Goal: Information Seeking & Learning: Find specific fact

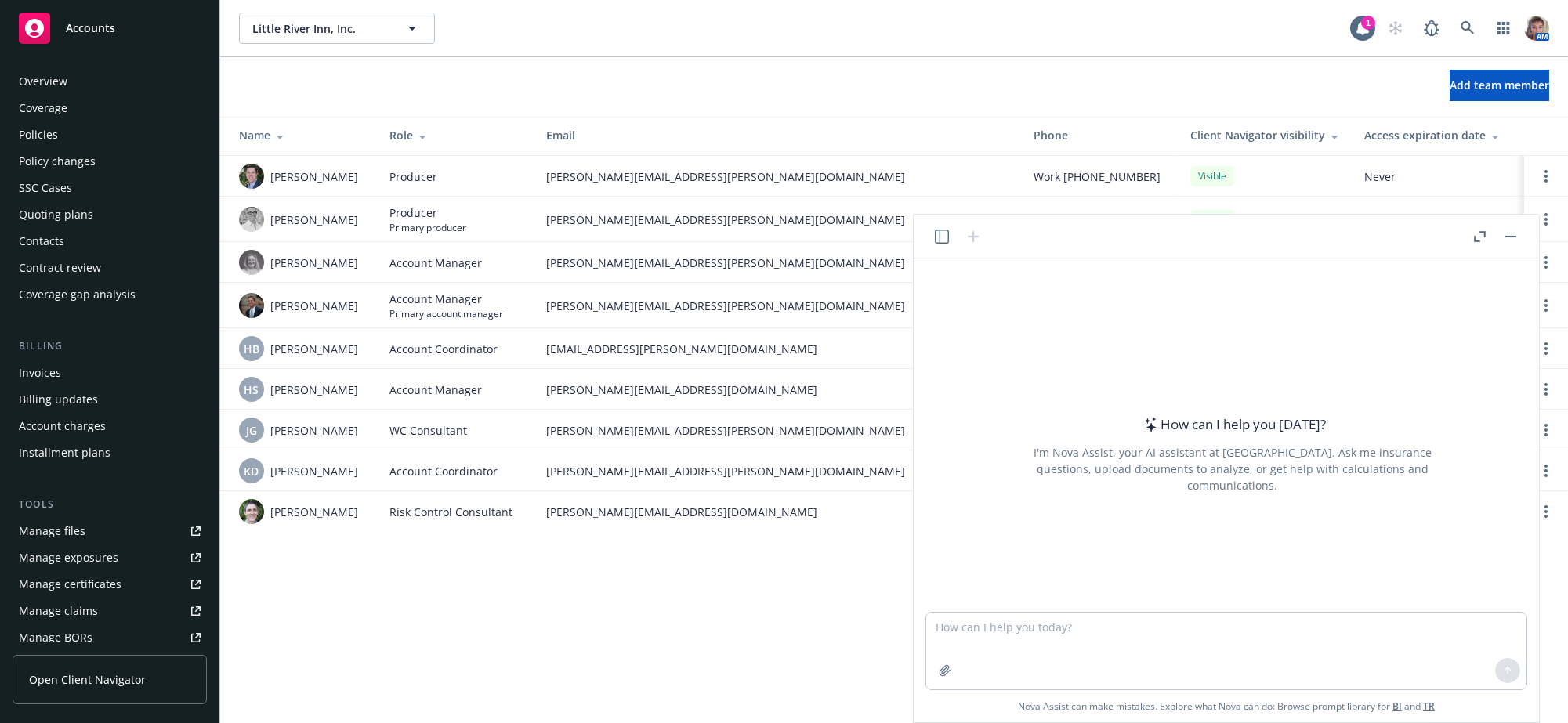
scroll to position [418, 0]
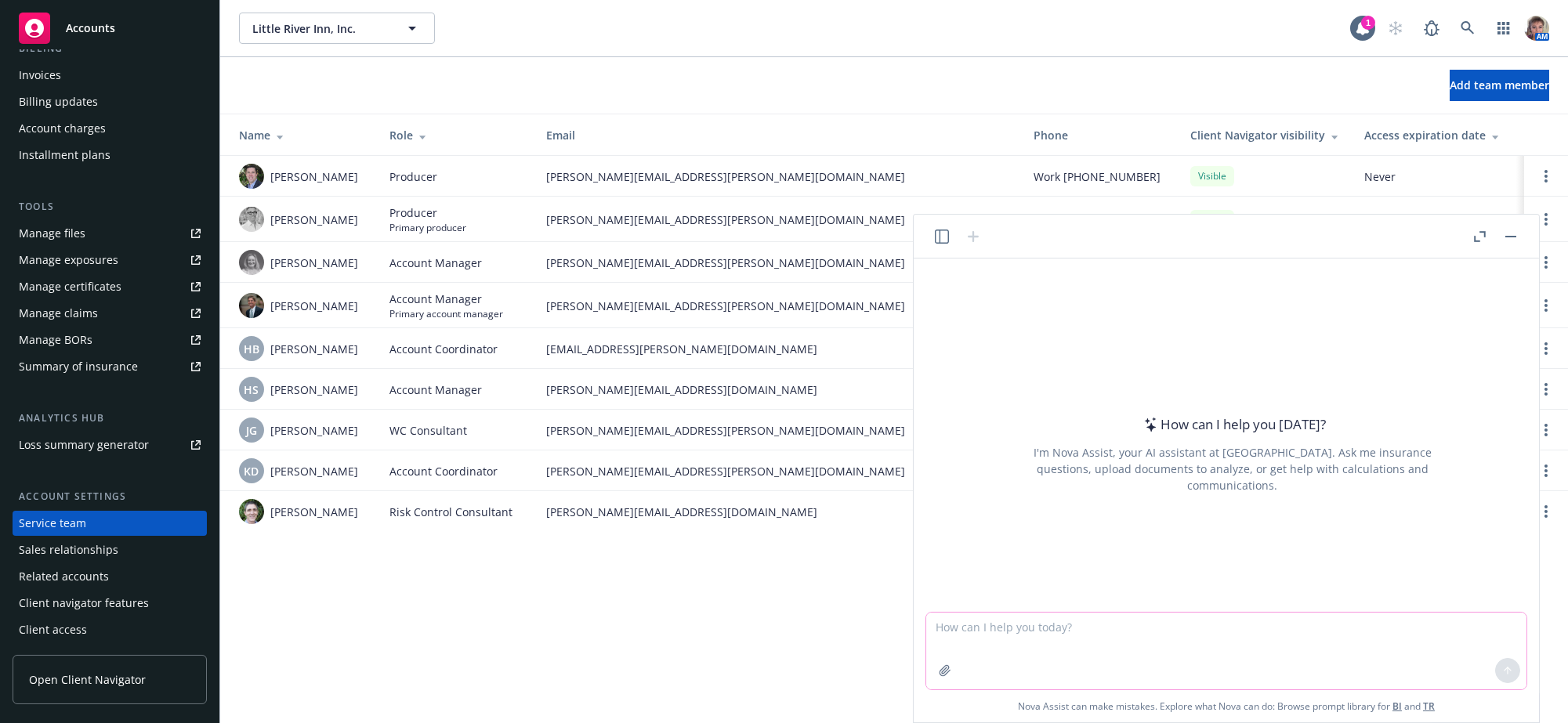
click at [1011, 634] on textarea at bounding box center [1226, 650] width 600 height 77
type textarea "What is the AM Best Ratng for Ascot"
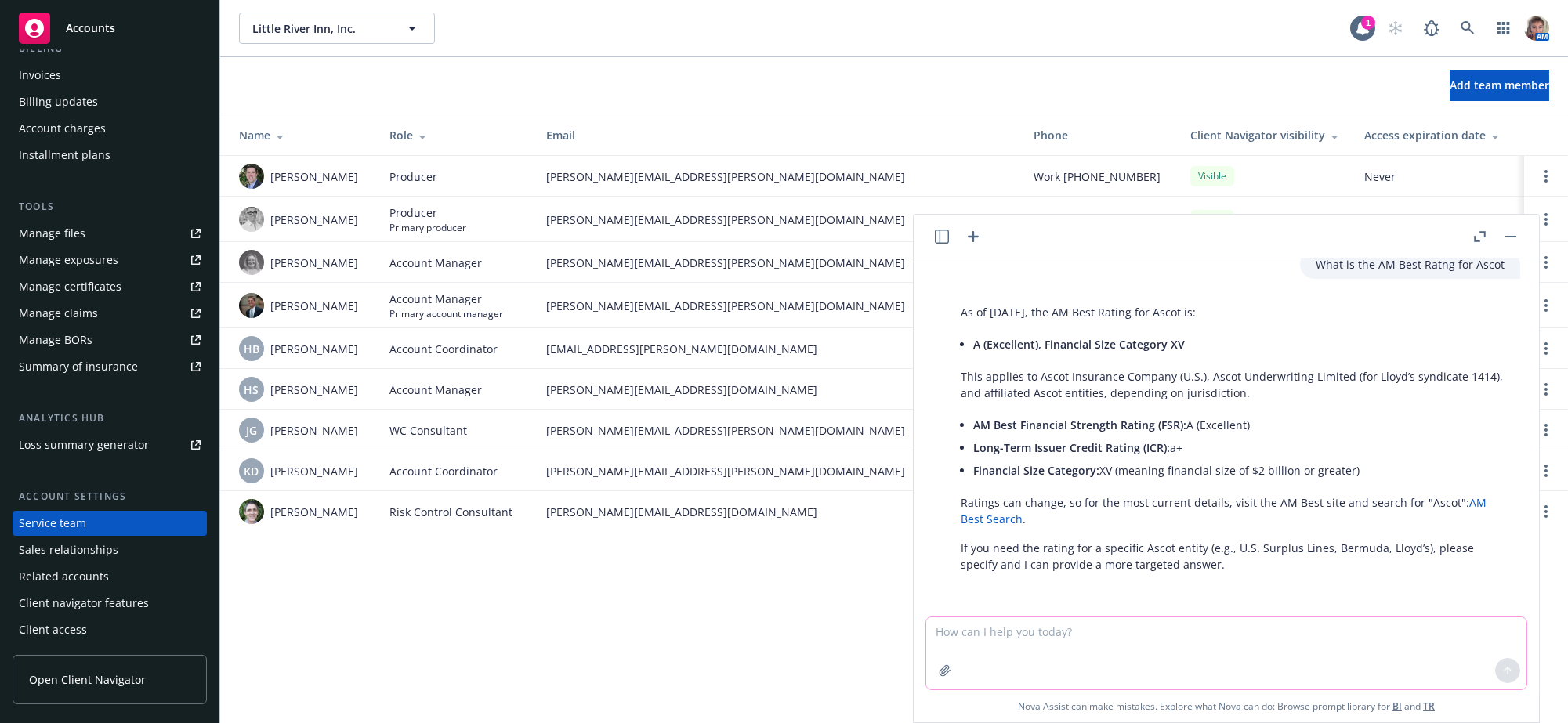
scroll to position [49, 0]
click at [1157, 646] on textarea at bounding box center [1226, 653] width 600 height 72
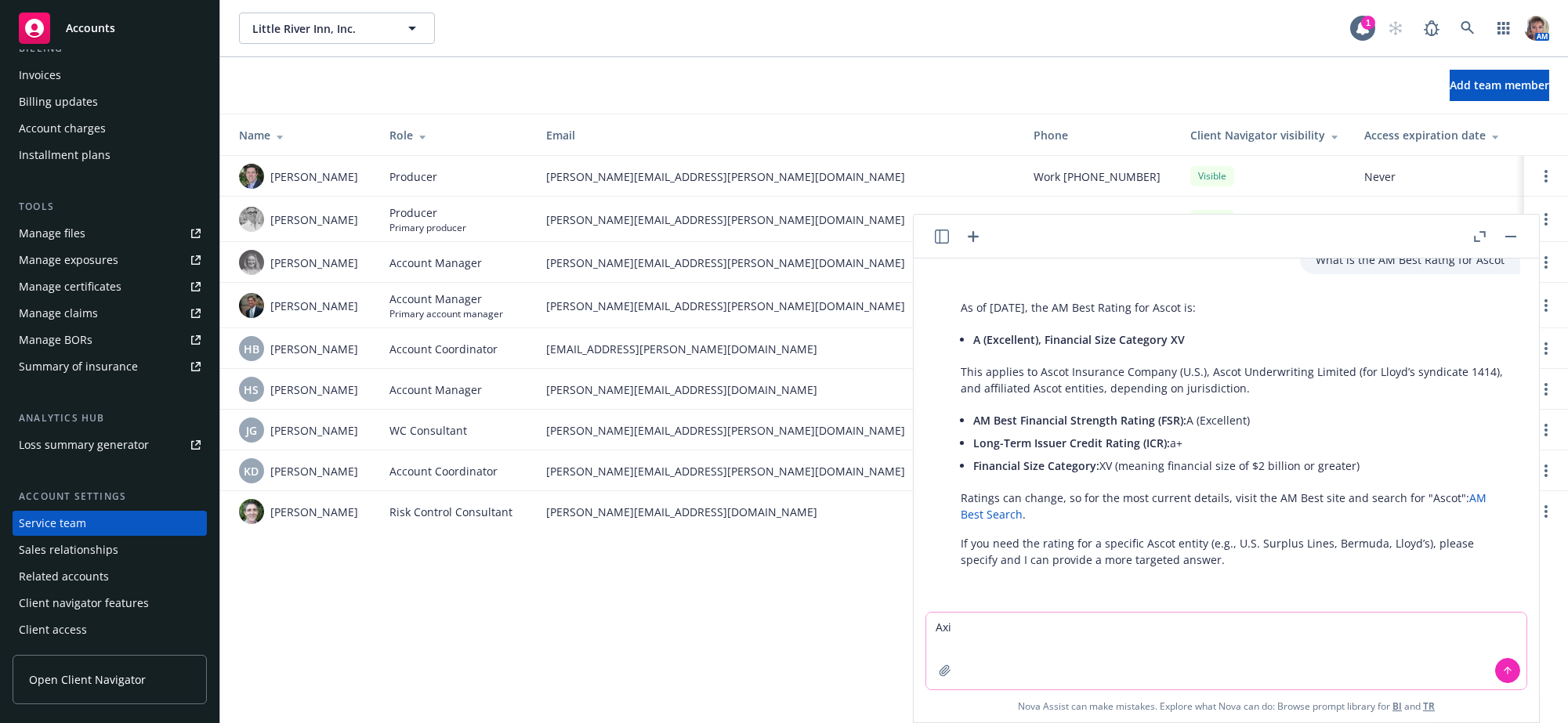
type textarea "Axis"
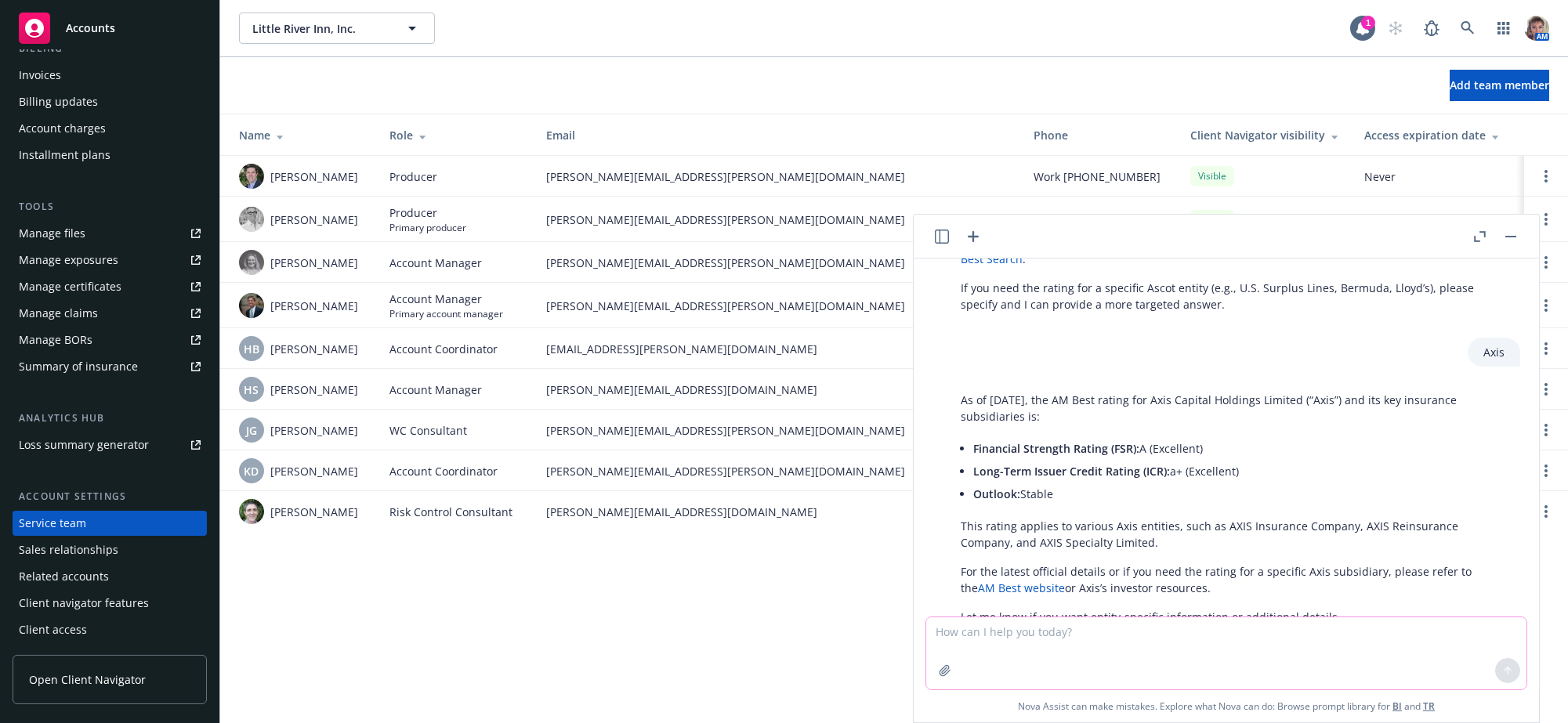
scroll to position [300, 0]
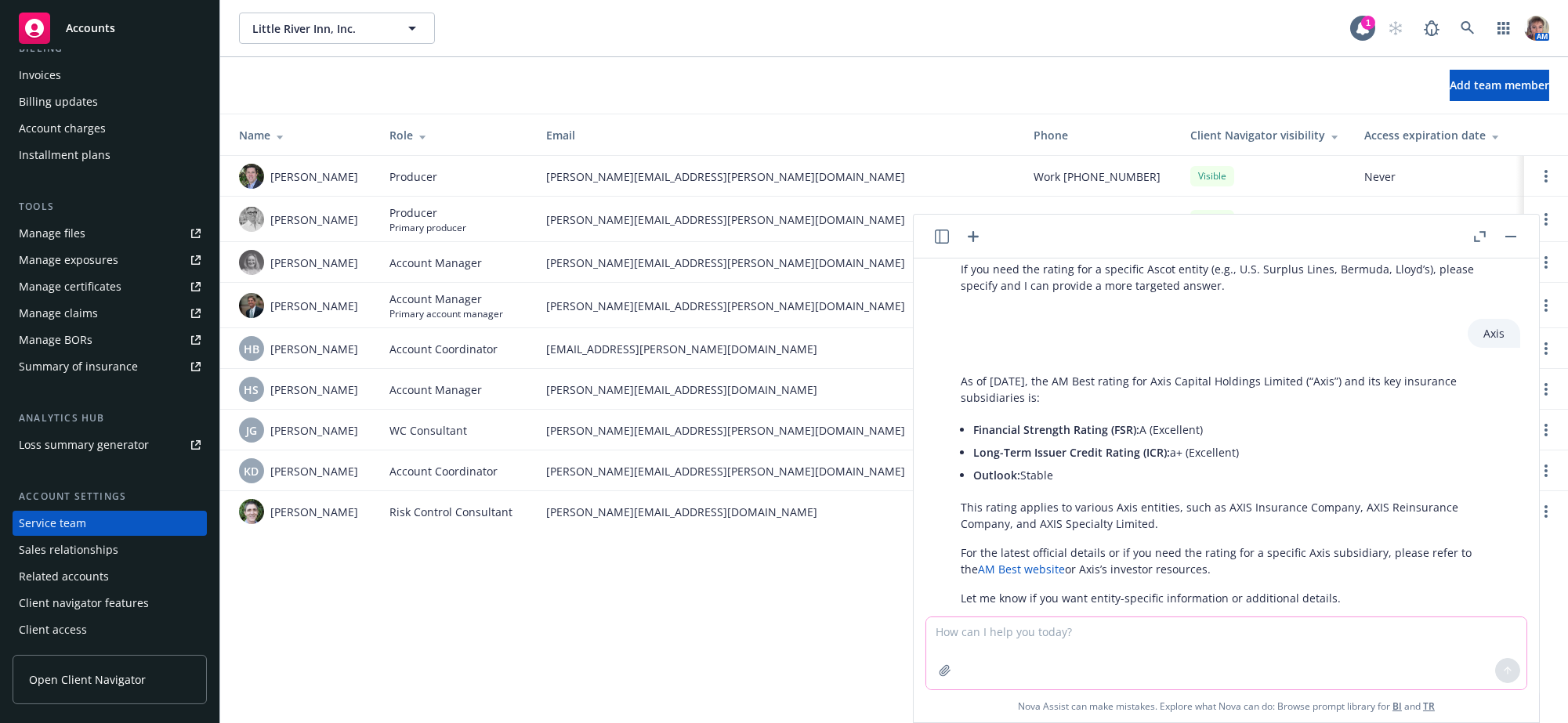
click at [1322, 627] on textarea at bounding box center [1226, 653] width 600 height 72
type textarea "E-Risk"
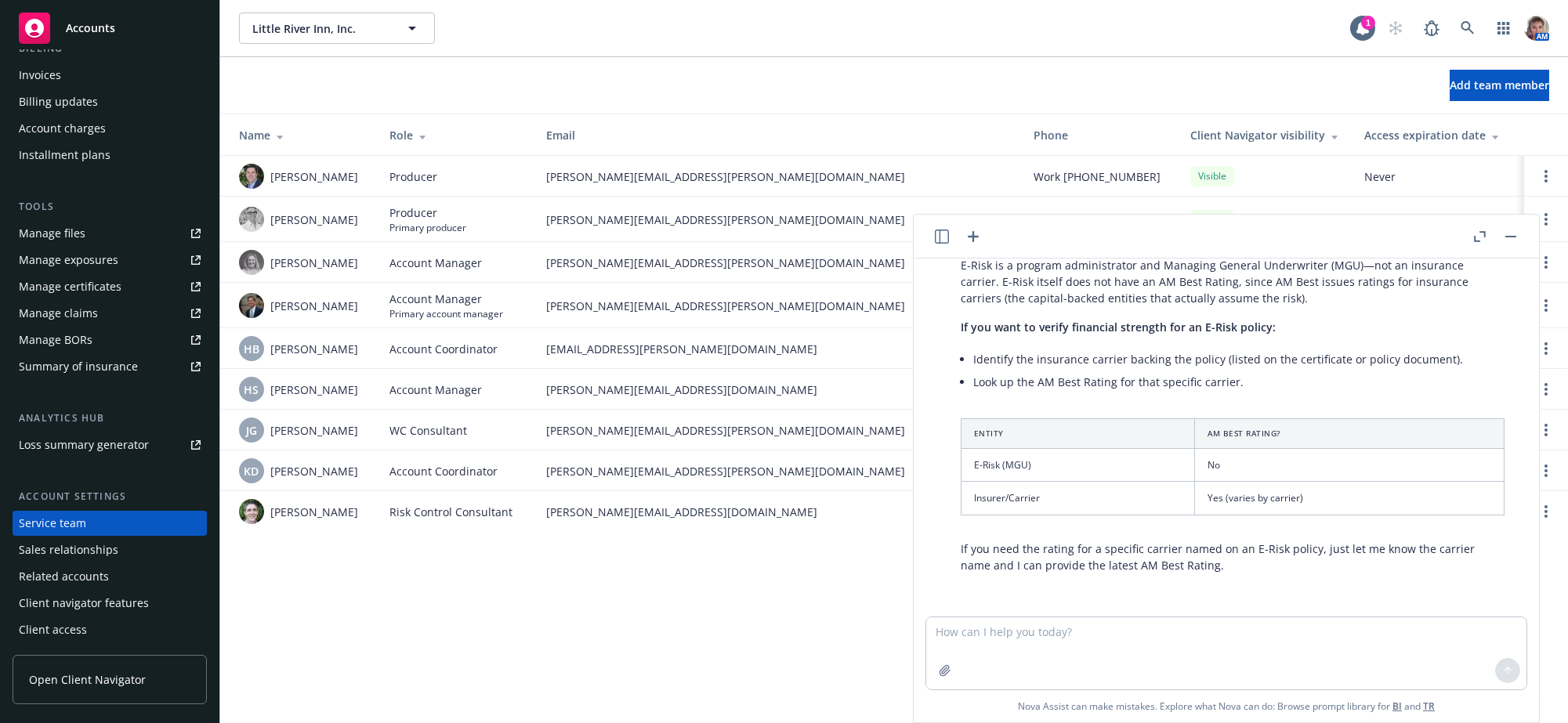
scroll to position [800, 0]
click at [962, 639] on textarea at bounding box center [1226, 653] width 600 height 72
type textarea "cowbell"
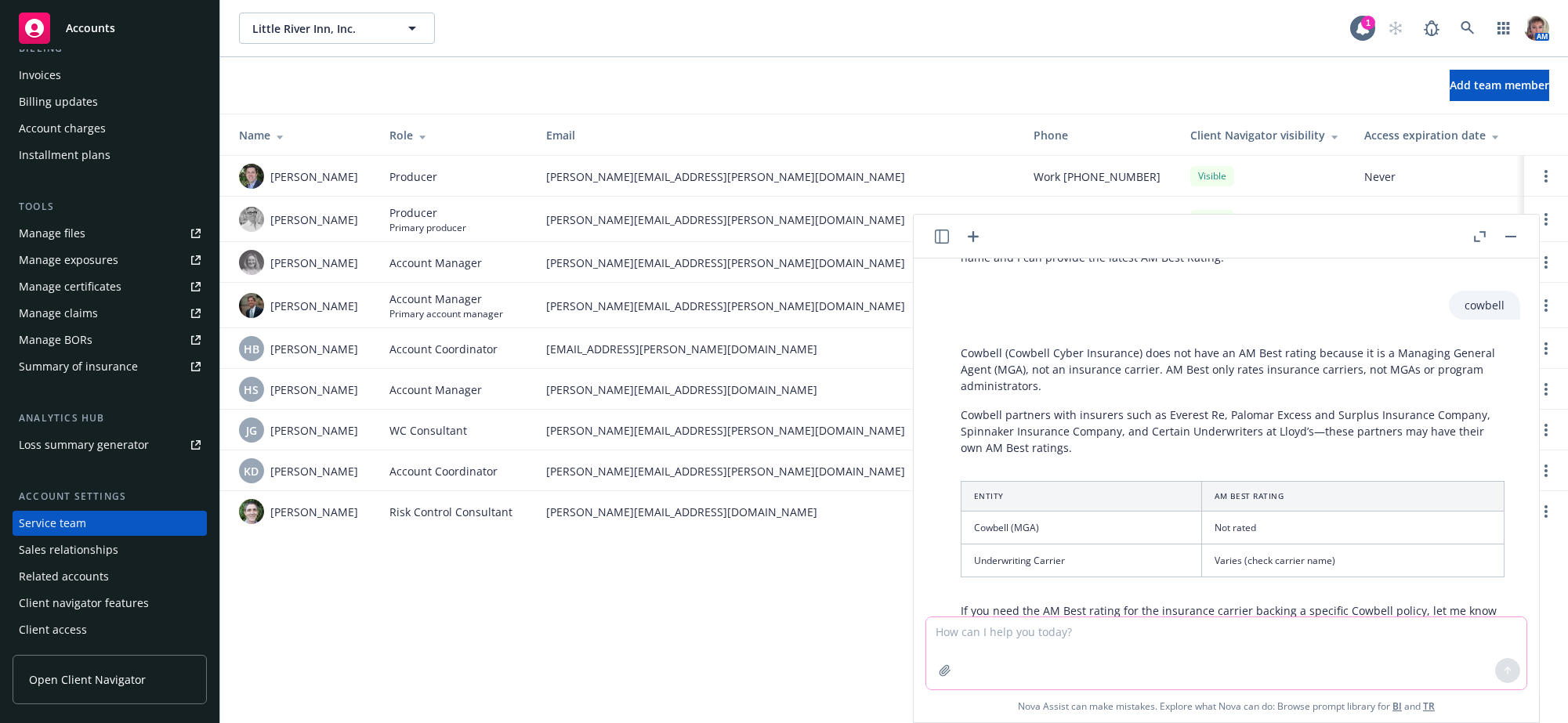
scroll to position [1073, 0]
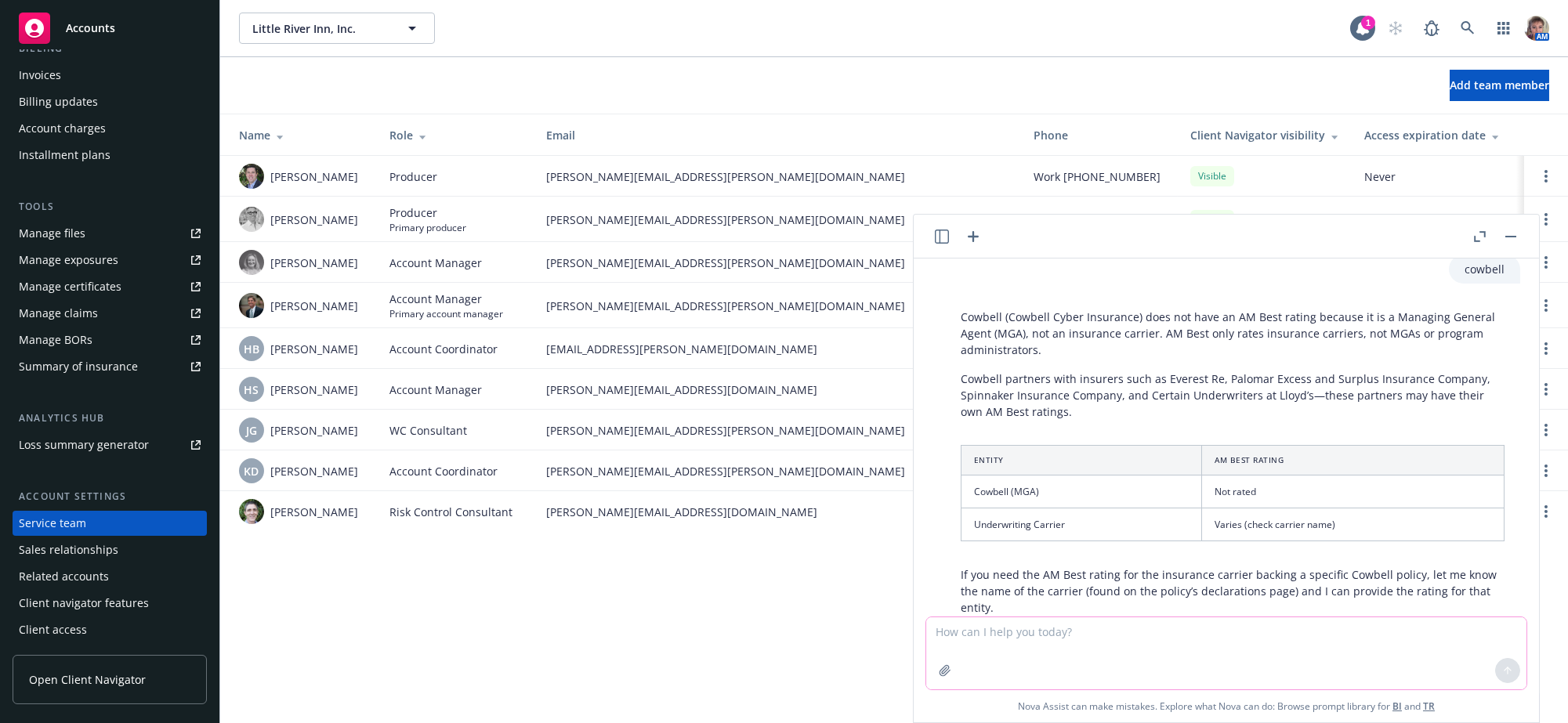
click at [1281, 660] on textarea at bounding box center [1226, 653] width 600 height 72
type textarea "At bay"
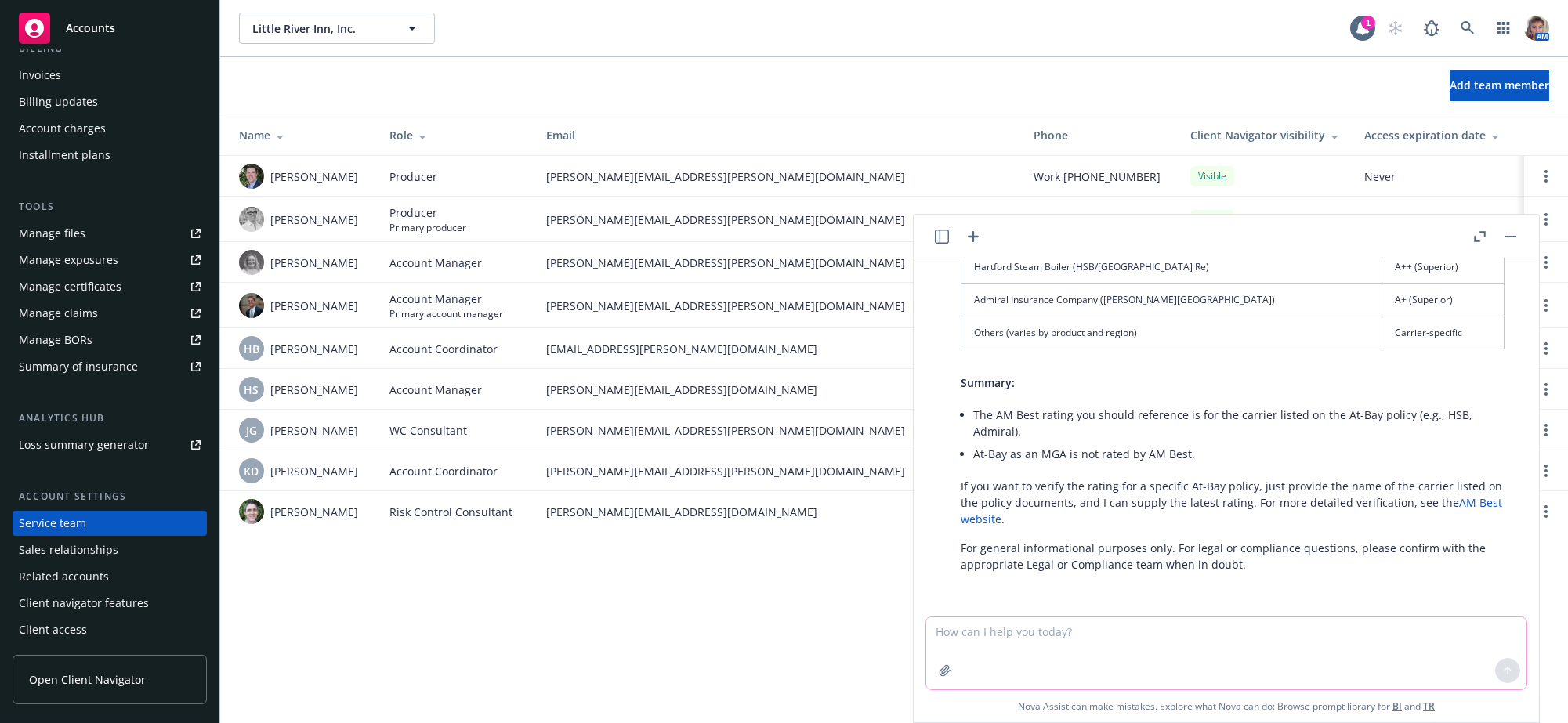
scroll to position [1613, 0]
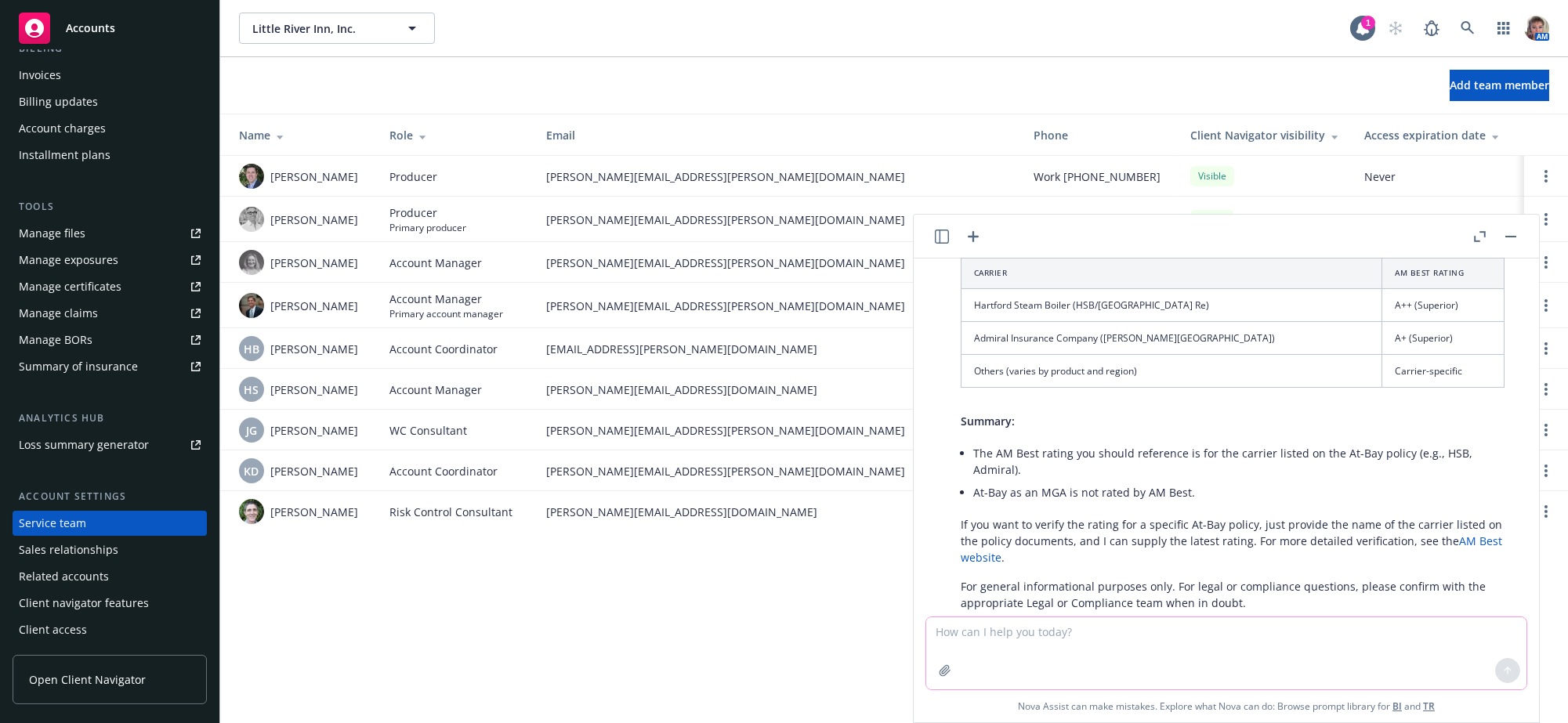
click at [1158, 656] on textarea at bounding box center [1226, 653] width 600 height 72
type textarea "Houston Casualty"
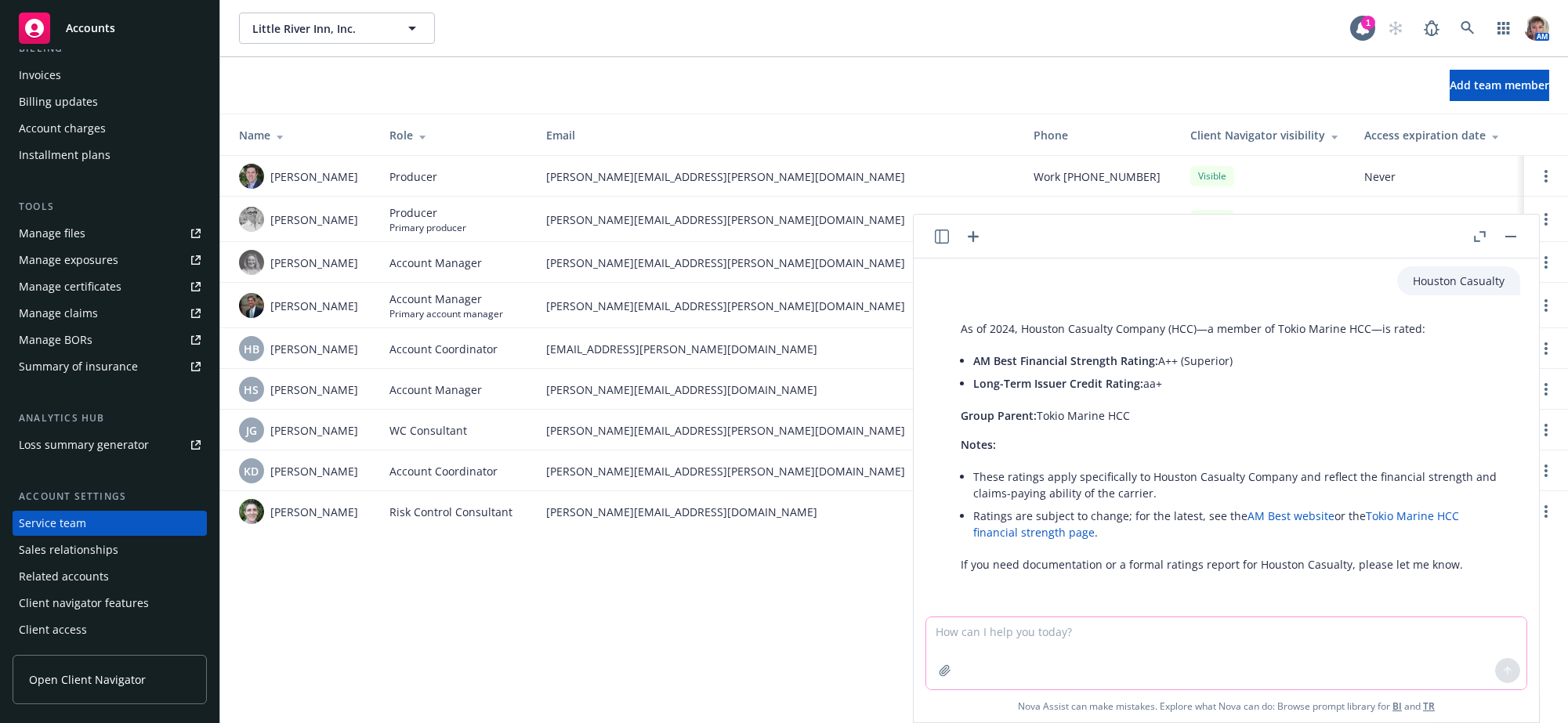
scroll to position [2127, 0]
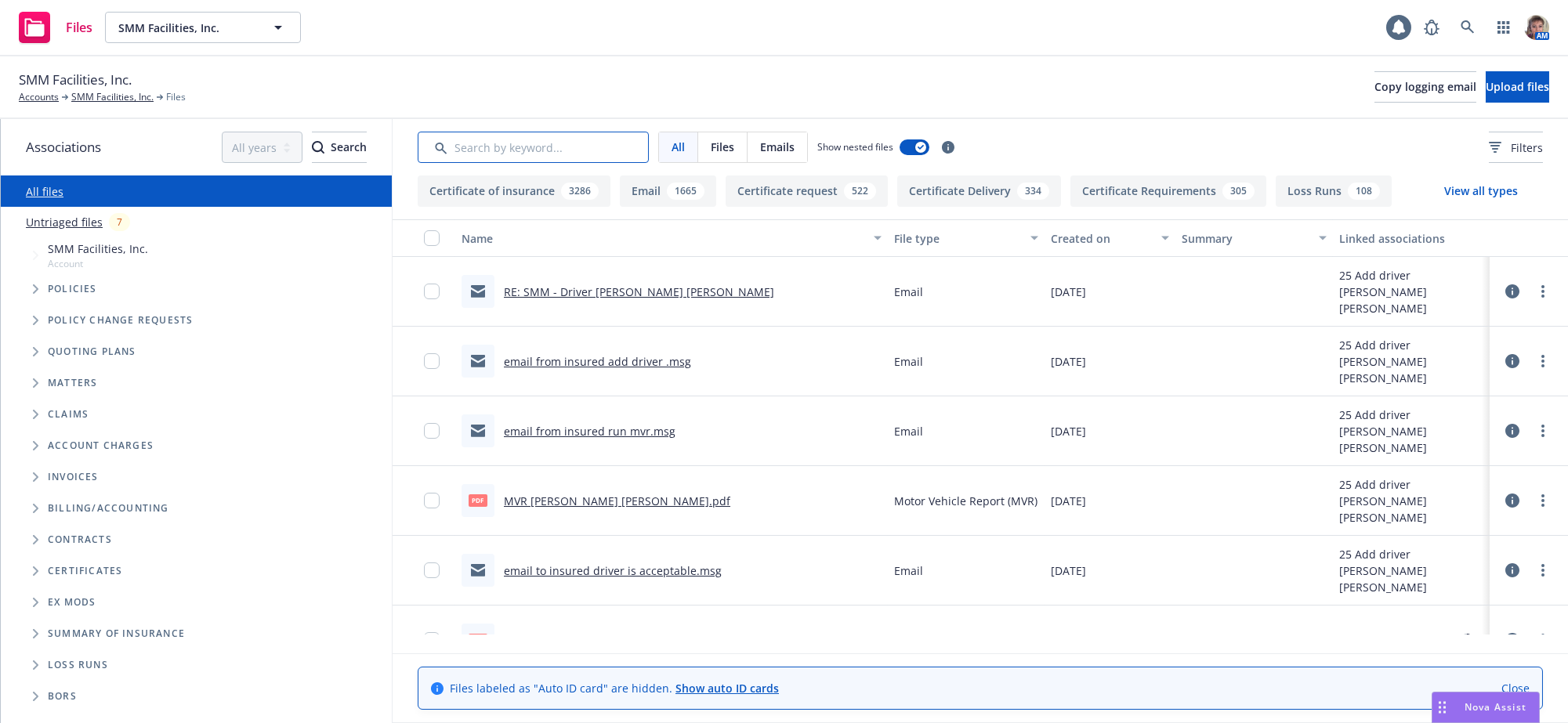
click at [520, 153] on input "Search by keyword..." at bounding box center [533, 148] width 231 height 32
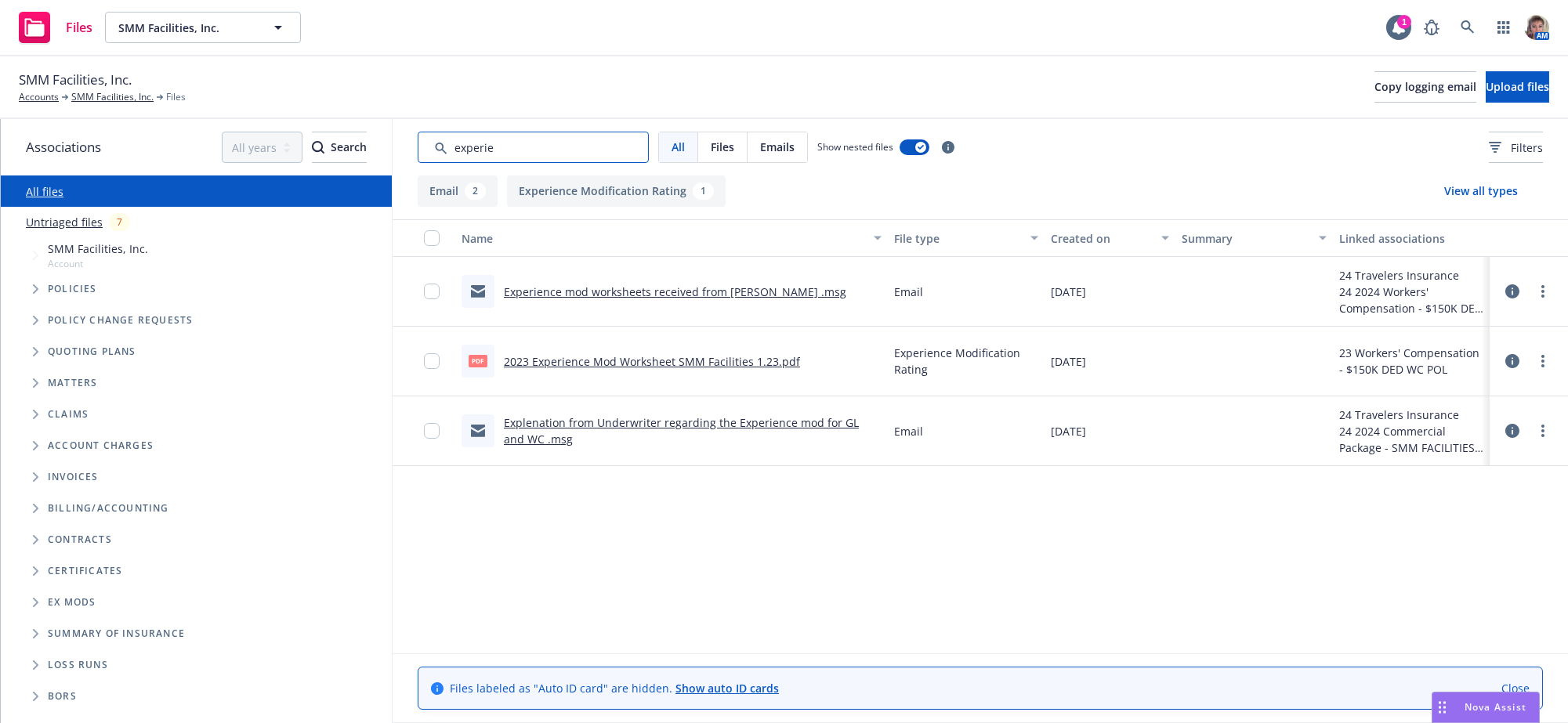
type input "experie"
click at [694, 299] on link "Experience mod worksheets received from [PERSON_NAME] .msg" at bounding box center [675, 291] width 343 height 15
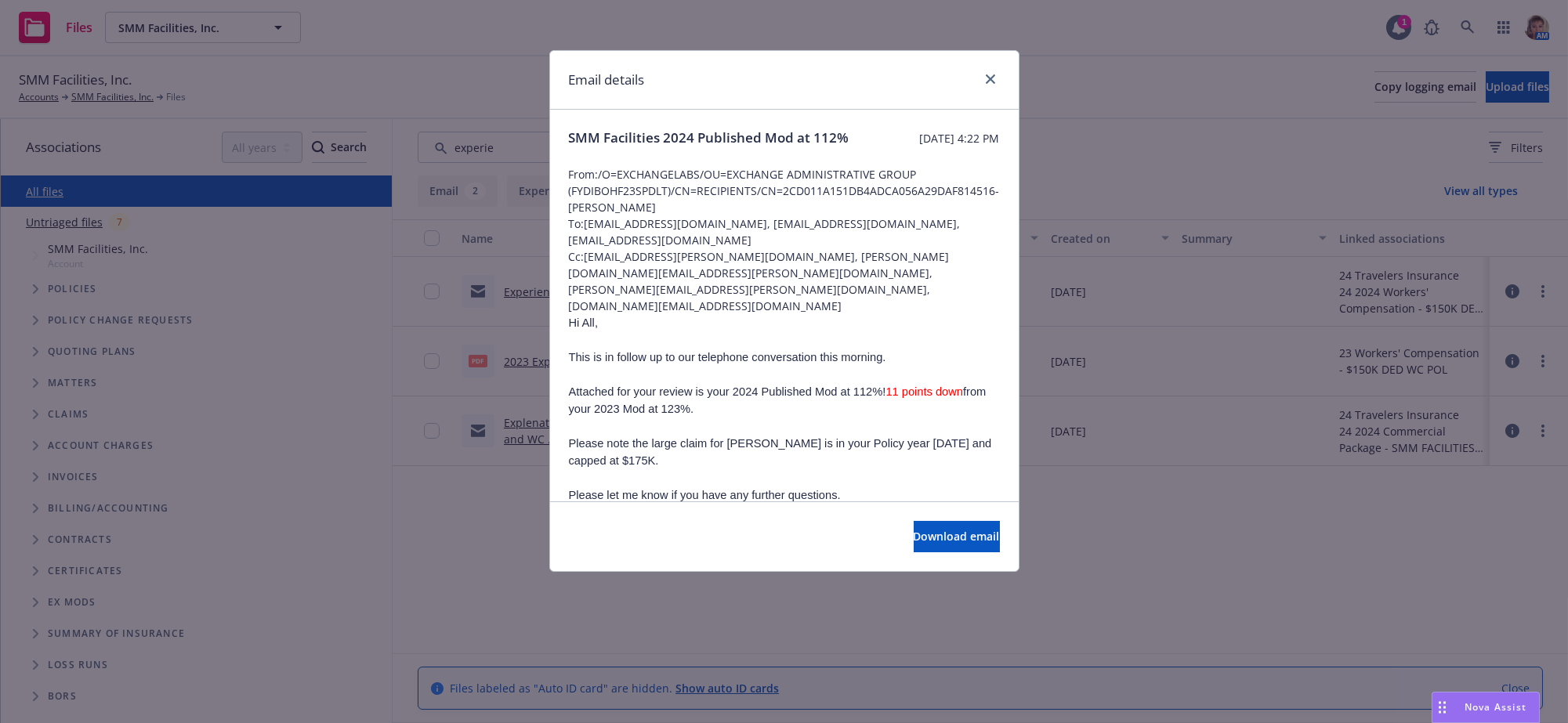
click at [887, 472] on p at bounding box center [784, 478] width 431 height 17
click at [869, 404] on p "Attached for your review is your 2024 Published Mod at 112%! 11 points down fro…" at bounding box center [784, 400] width 431 height 35
click at [987, 79] on icon "close" at bounding box center [990, 79] width 9 height 9
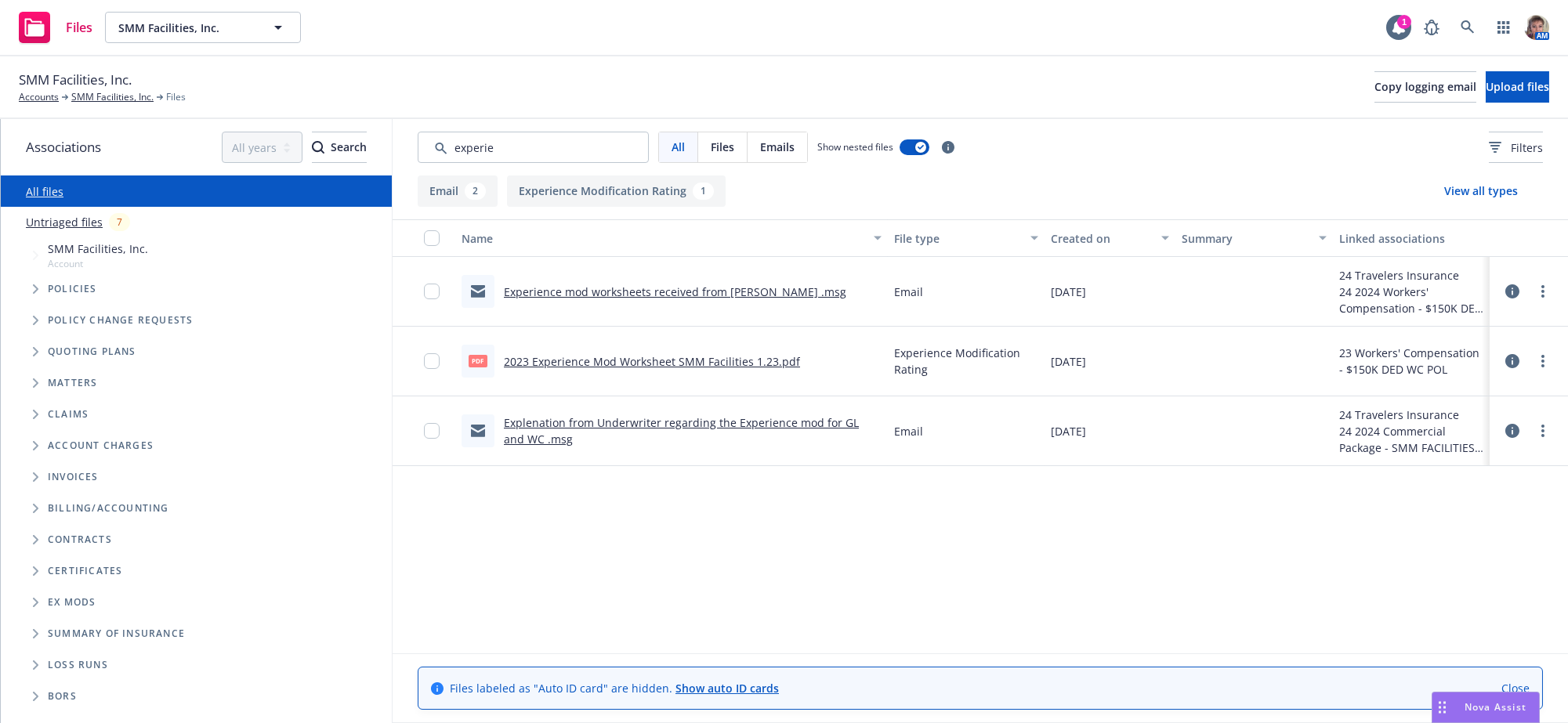
click at [1478, 702] on span "Nova Assist" at bounding box center [1495, 706] width 62 height 13
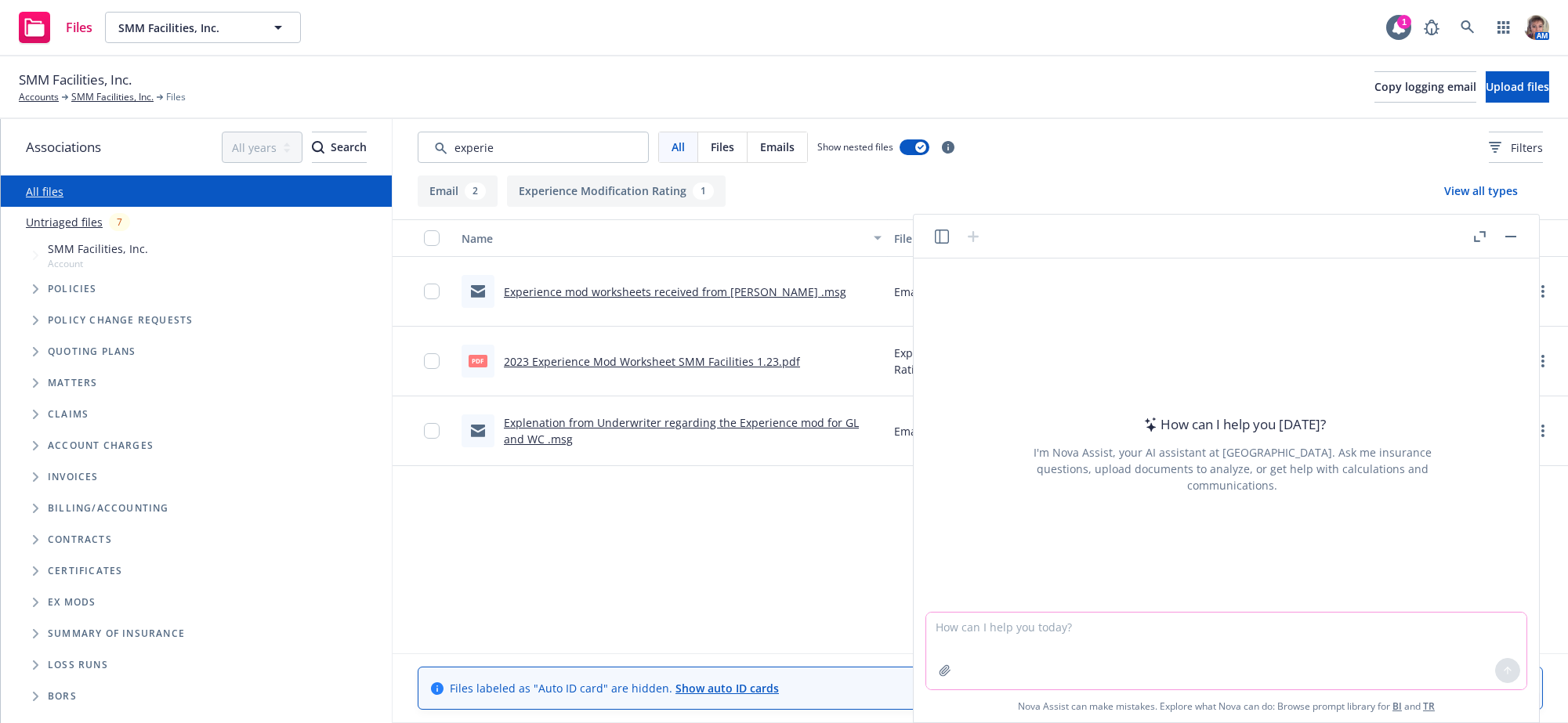
paste textarea "Loremipsu Dolorsi Am cons adi el seddoe tem inc Utlabor, Etdo mag Aliquaen admi…"
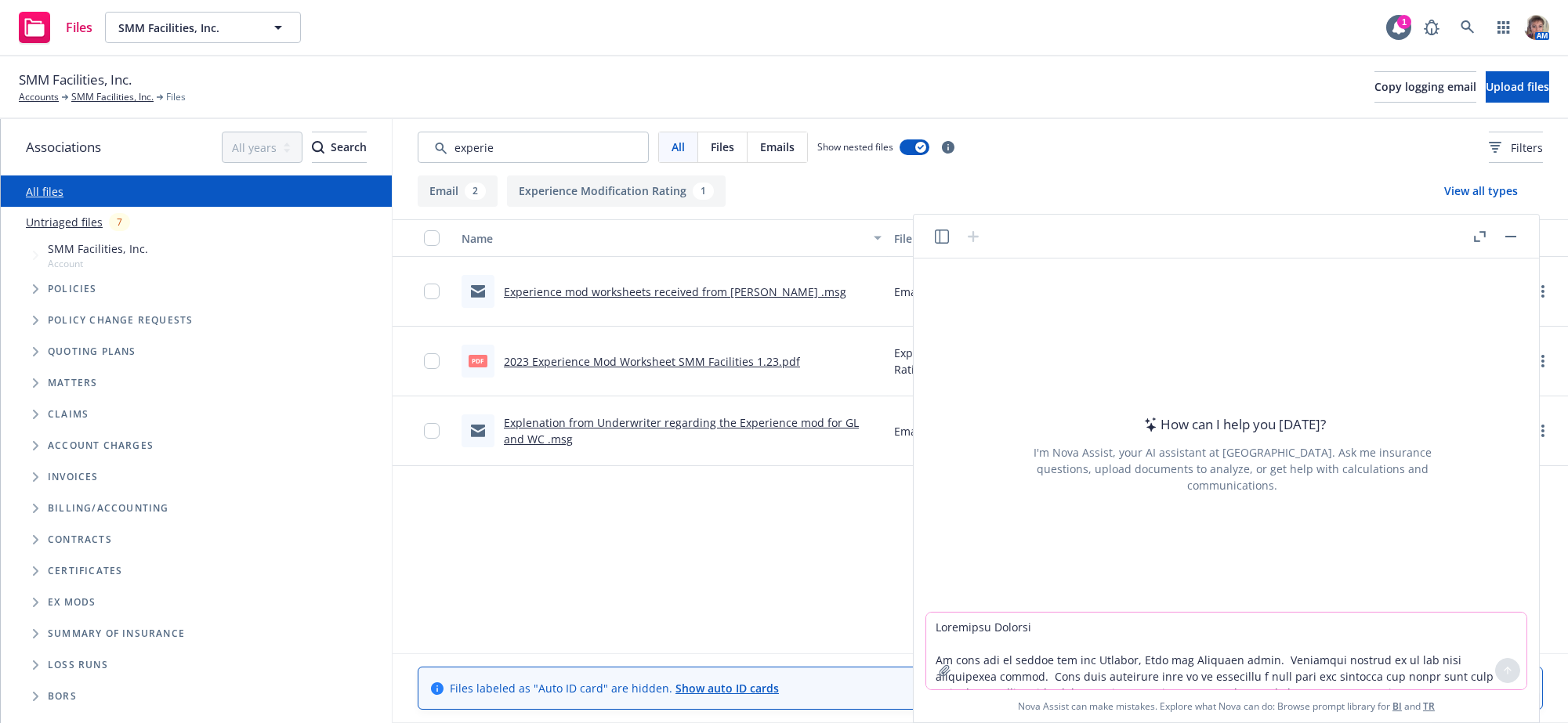
scroll to position [99, 0]
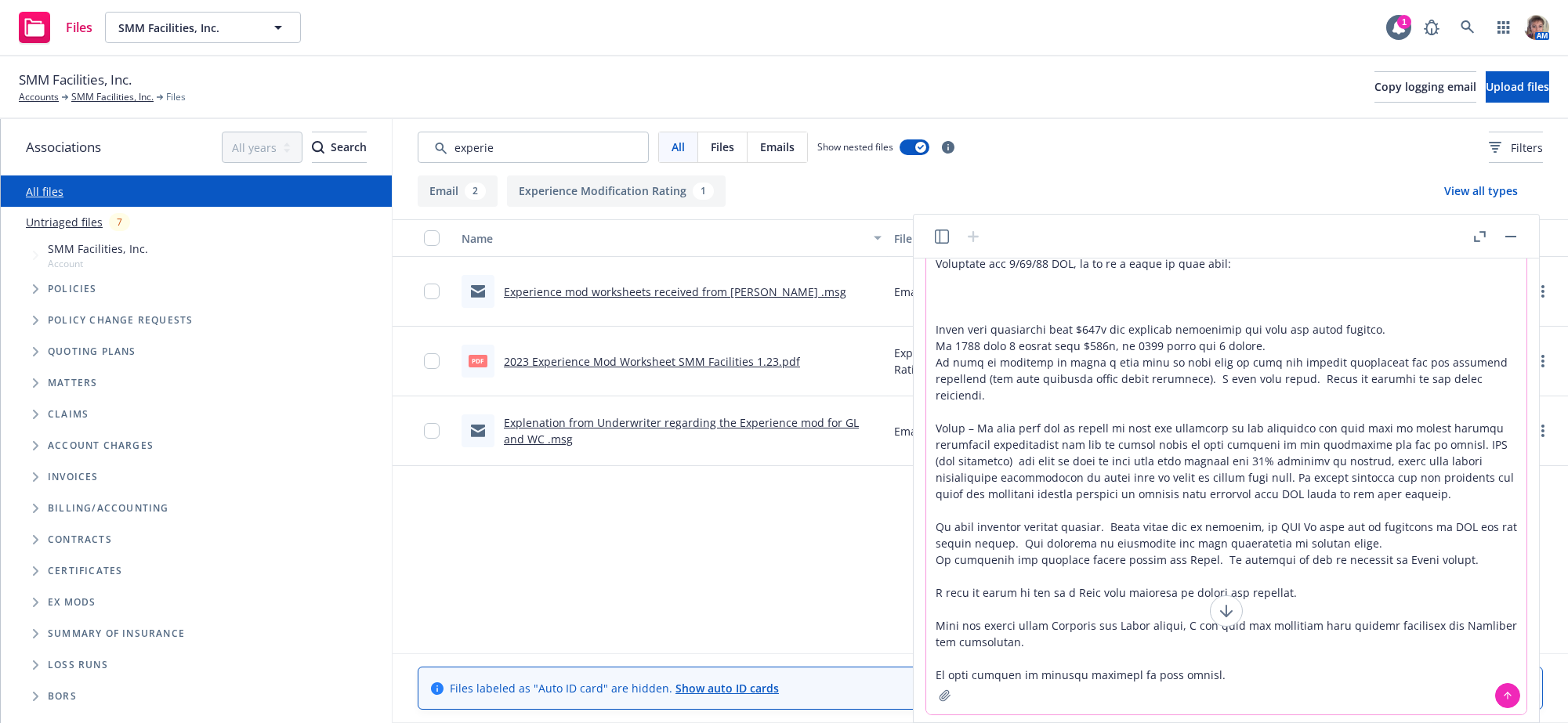
type textarea "Loremipsu Dolorsi Am cons adi el seddoe tem inc Utlabor, Etdo mag Aliquaen admi…"
click at [1507, 699] on icon at bounding box center [1507, 695] width 0 height 6
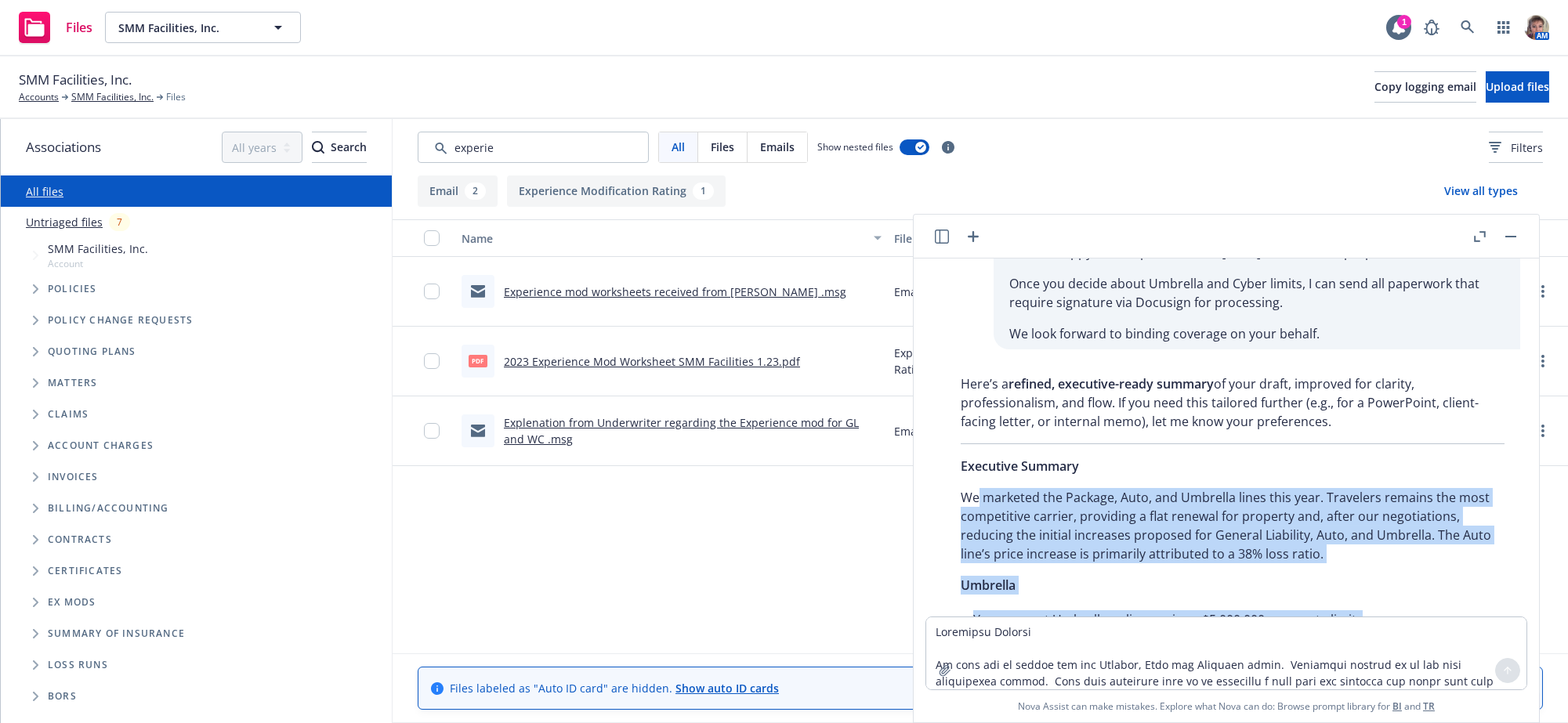
scroll to position [952, 0]
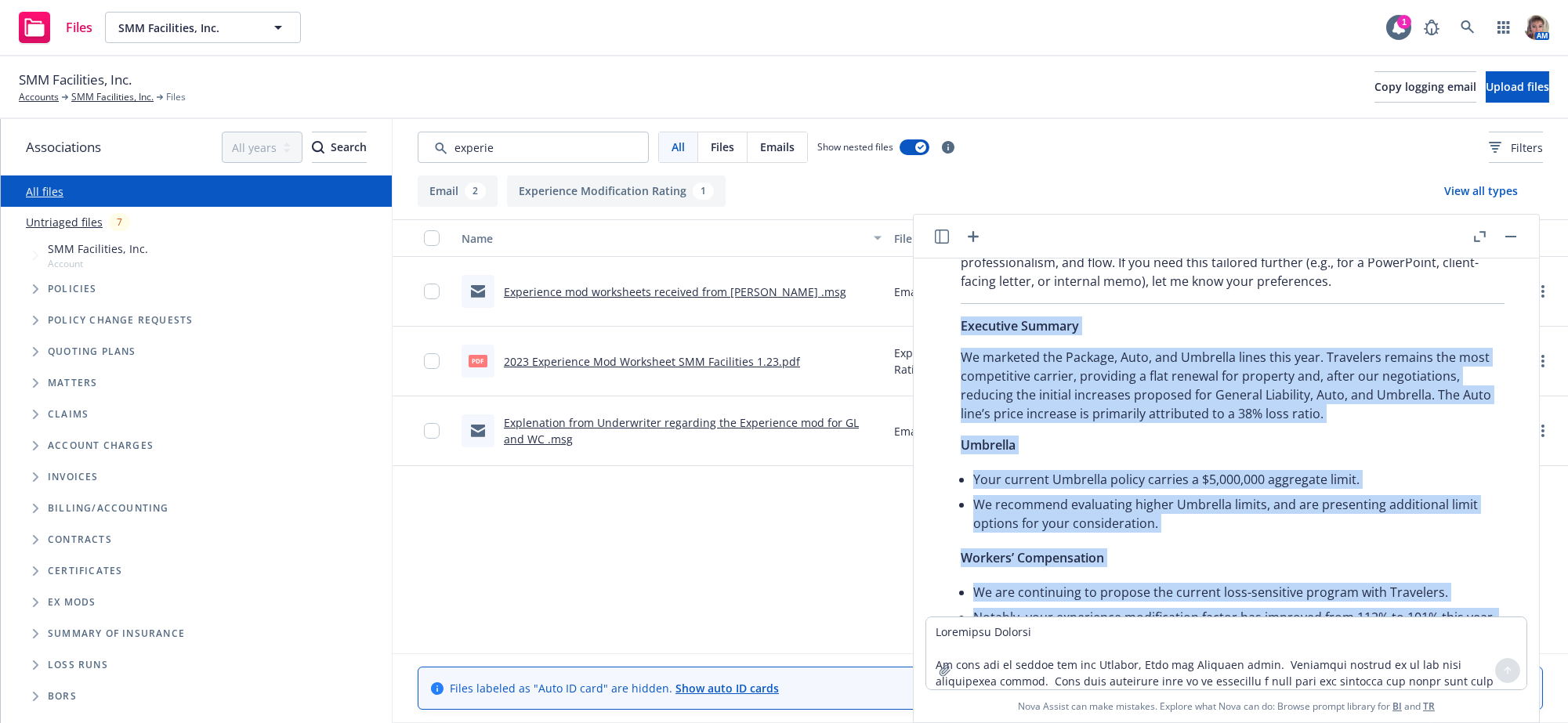
drag, startPoint x: 1416, startPoint y: 550, endPoint x: 965, endPoint y: 478, distance: 456.7
copy div "Loremipsu Dolorsi Am consecte adi Elitsed, Doei, tem Incididu utlab etdo magn. …"
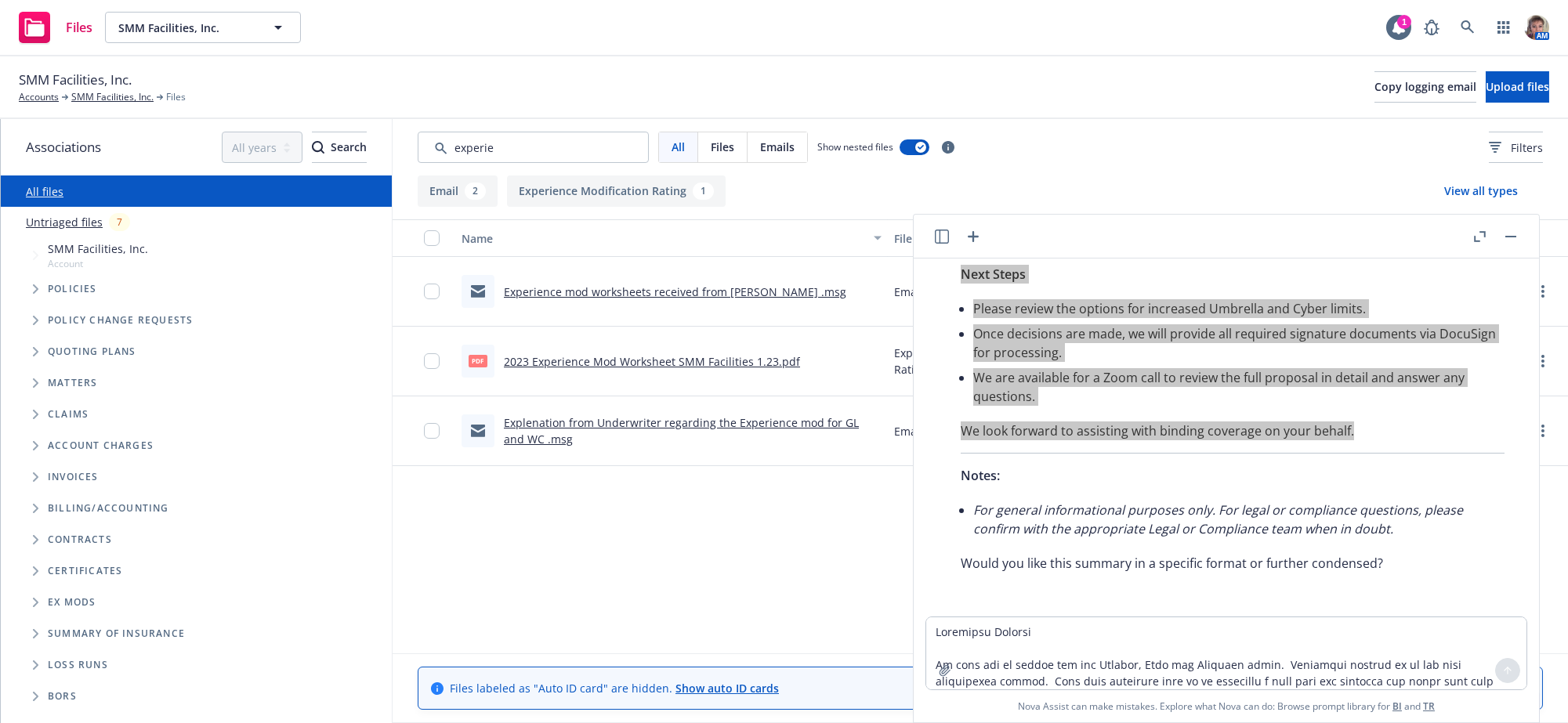
scroll to position [2116, 0]
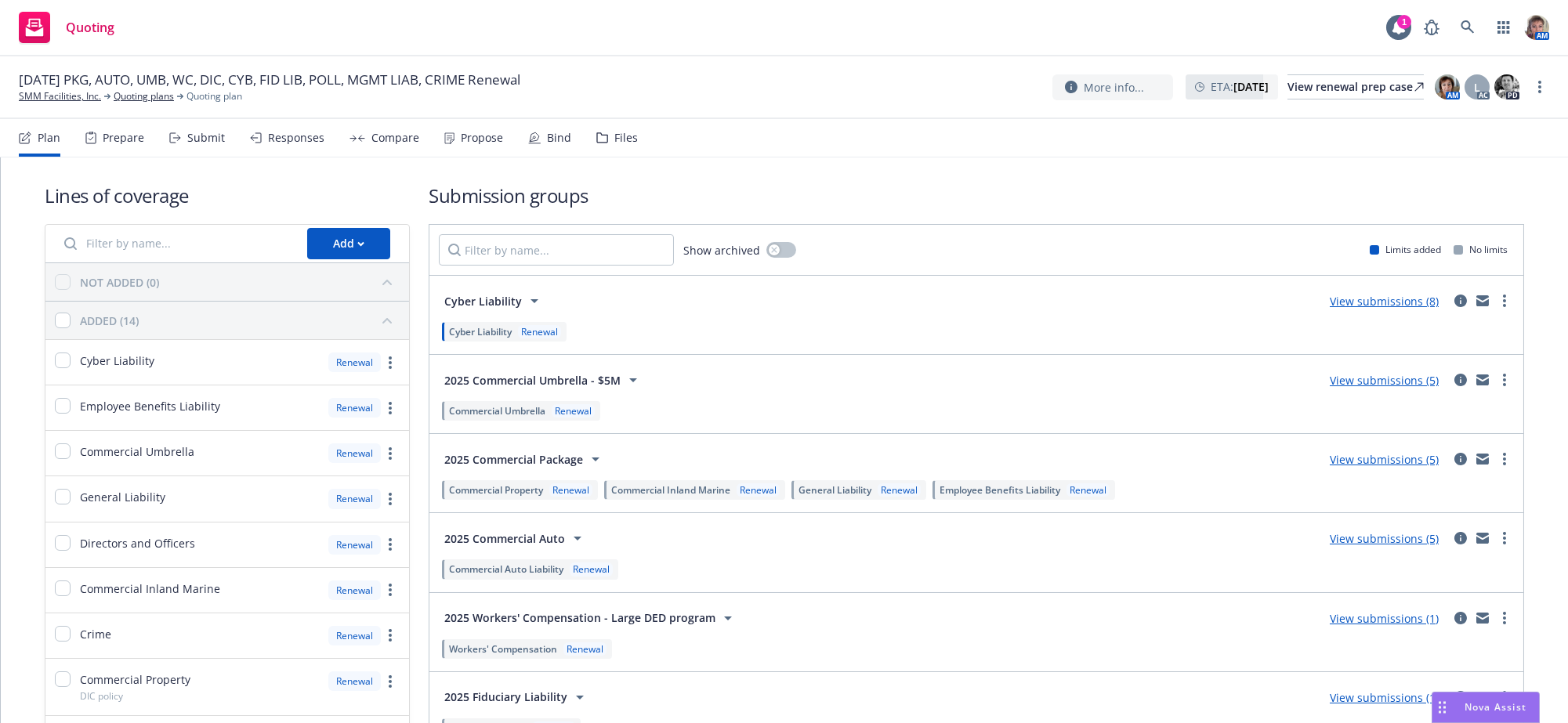
click at [638, 144] on div "Files" at bounding box center [626, 138] width 24 height 13
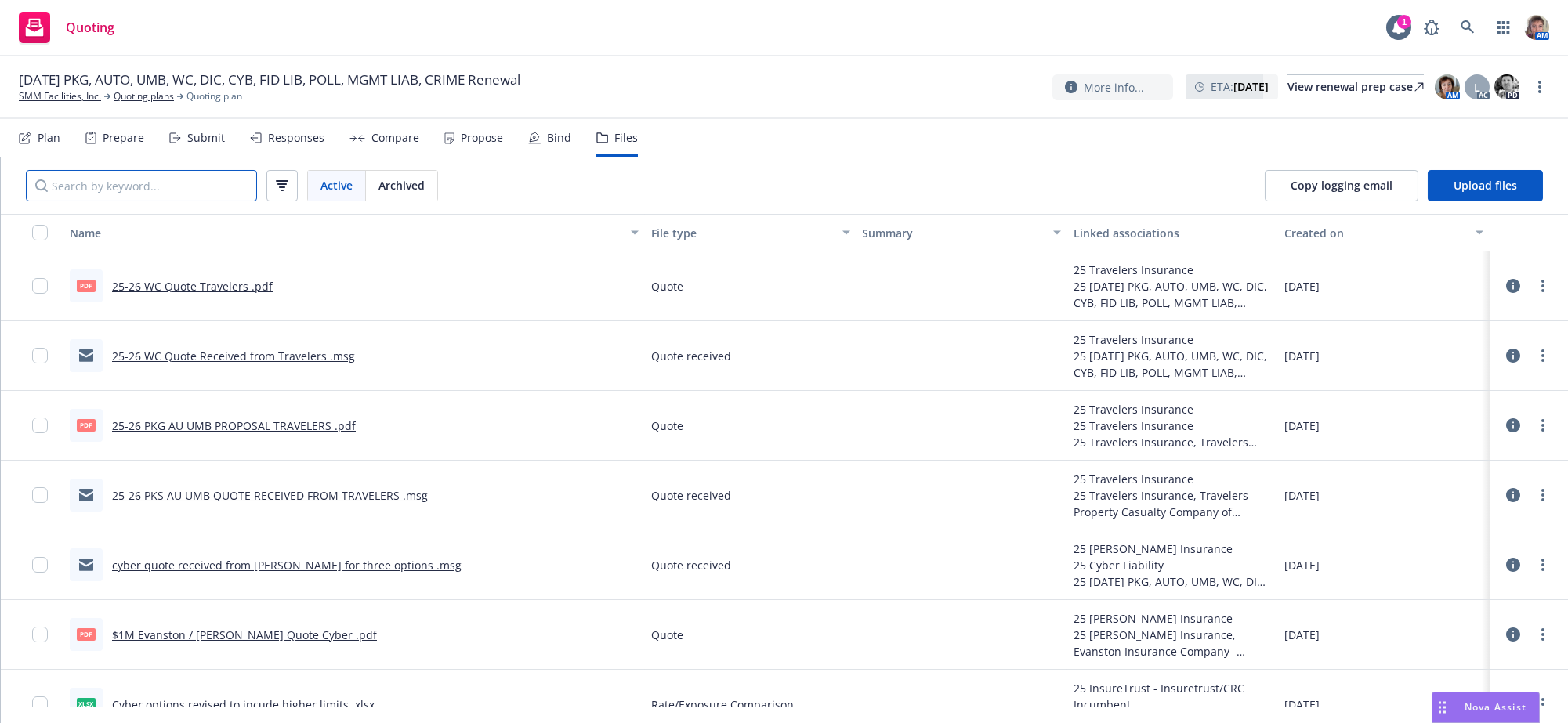
click at [180, 201] on input "Search by keyword..." at bounding box center [141, 185] width 231 height 32
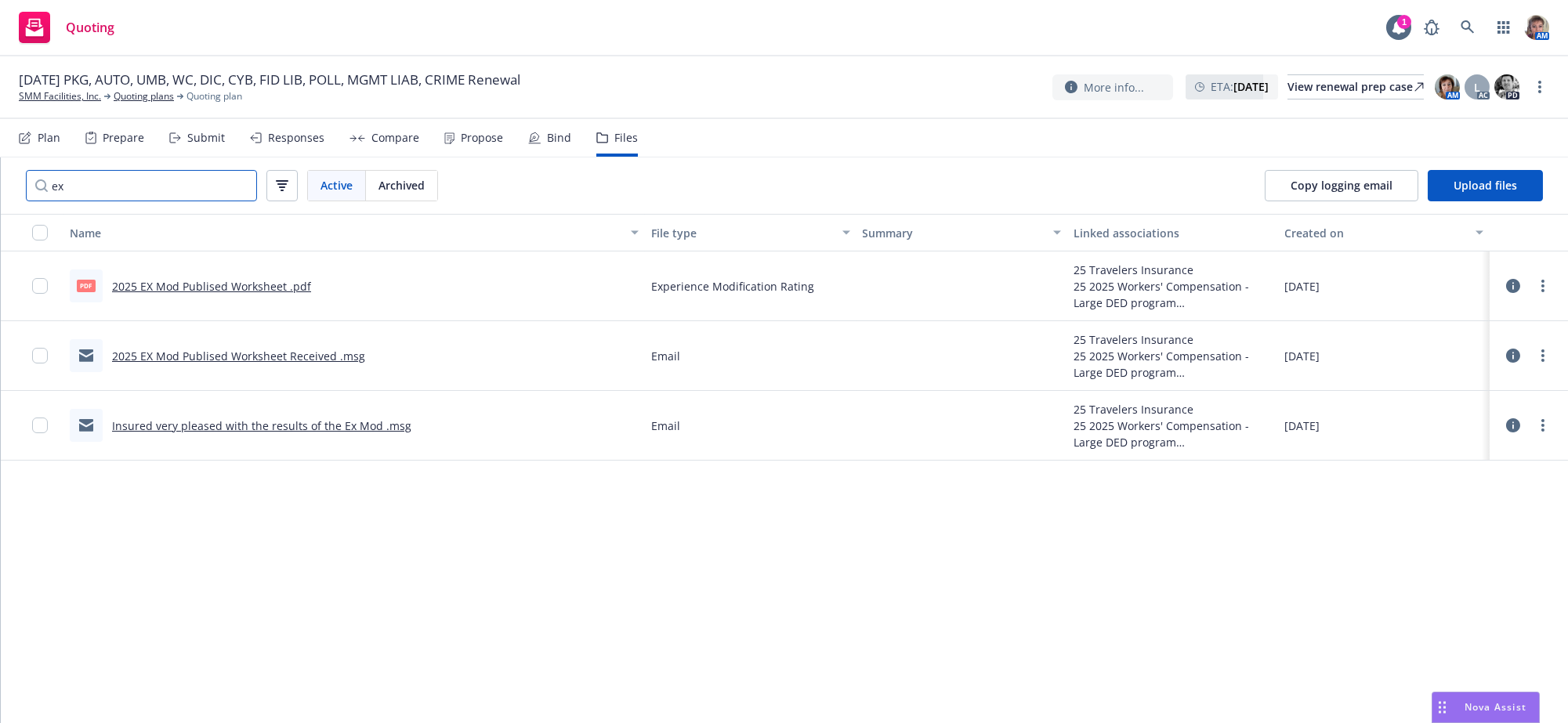
type input "ex"
click at [251, 294] on link "2025 EX Mod Publised Worksheet .pdf" at bounding box center [212, 286] width 199 height 15
